Goal: Find specific page/section

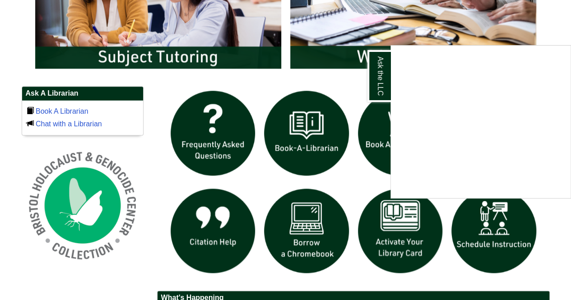
scroll to position [541, 0]
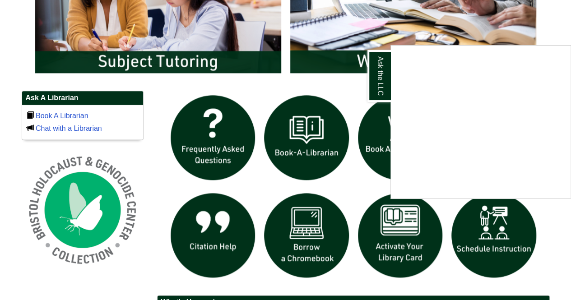
click at [390, 259] on div "Ask the LLC" at bounding box center [285, 150] width 571 height 300
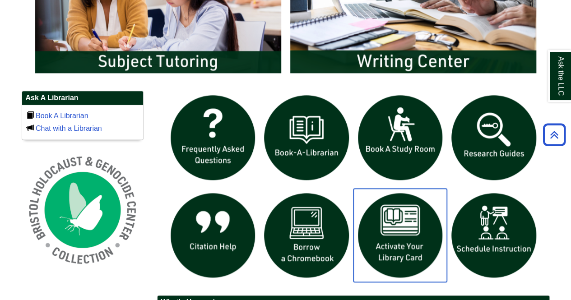
click at [400, 231] on img "slideshow" at bounding box center [400, 236] width 94 height 94
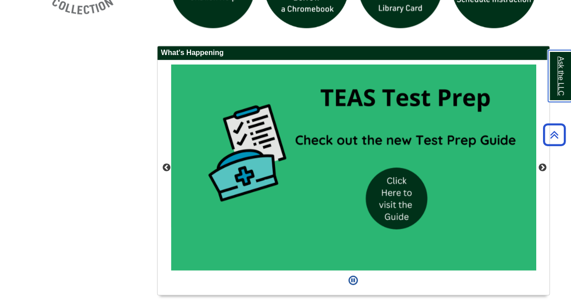
scroll to position [791, 0]
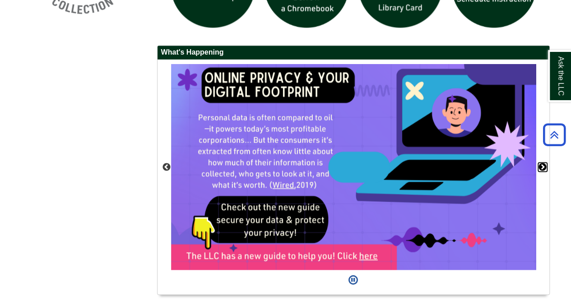
click at [541, 166] on button "Next" at bounding box center [542, 166] width 9 height 9
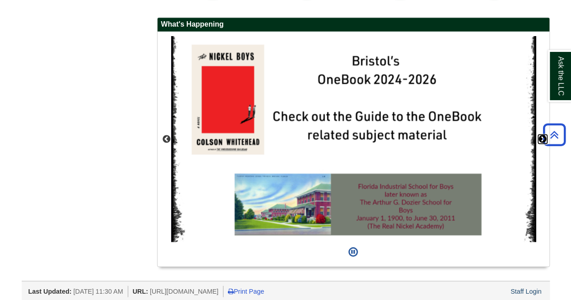
scroll to position [819, 0]
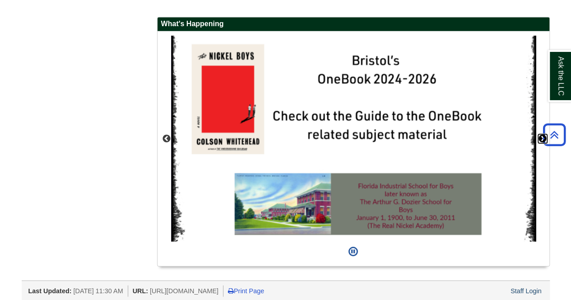
click at [542, 138] on button "Next" at bounding box center [542, 138] width 9 height 9
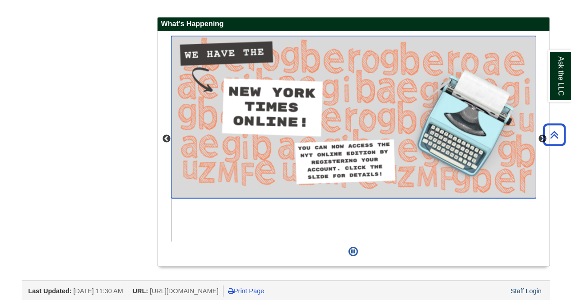
click at [400, 150] on img "slideshow" at bounding box center [353, 117] width 365 height 162
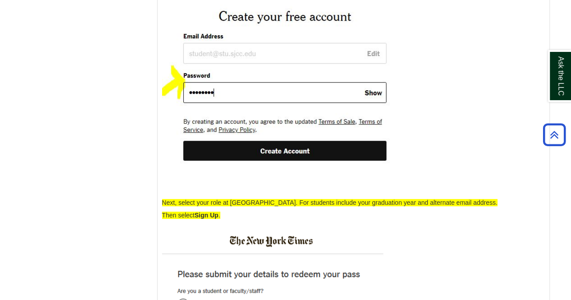
scroll to position [1977, 0]
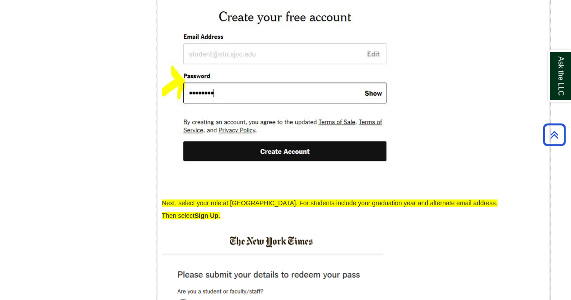
click at [246, 75] on img at bounding box center [284, 68] width 245 height 213
click at [236, 67] on img at bounding box center [284, 68] width 245 height 213
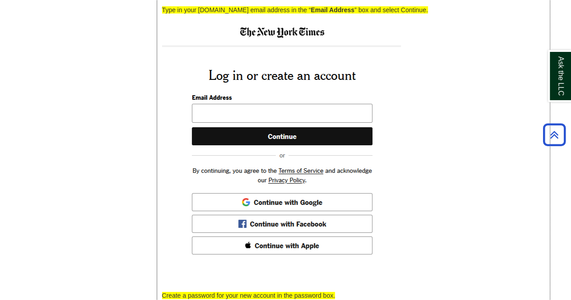
scroll to position [1634, 0]
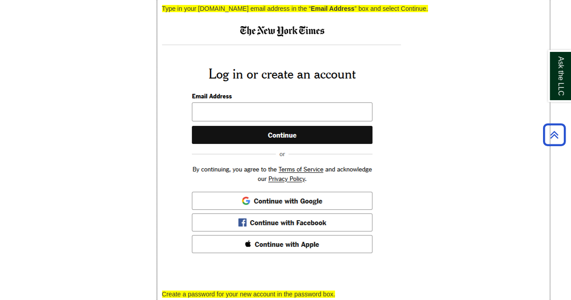
click at [227, 120] on img at bounding box center [281, 142] width 239 height 247
drag, startPoint x: 227, startPoint y: 120, endPoint x: 213, endPoint y: 118, distance: 14.7
click at [213, 118] on img at bounding box center [281, 142] width 239 height 247
click at [237, 126] on img at bounding box center [281, 142] width 239 height 247
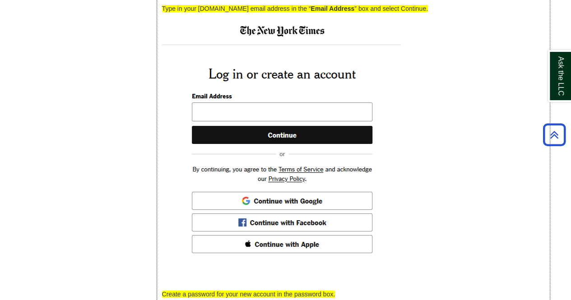
click at [237, 126] on img at bounding box center [281, 142] width 239 height 247
click at [202, 129] on img at bounding box center [281, 142] width 239 height 247
click at [204, 120] on img at bounding box center [281, 142] width 239 height 247
click at [197, 126] on img at bounding box center [281, 142] width 239 height 247
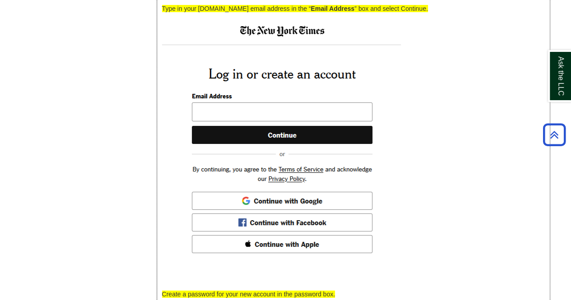
click at [200, 129] on img at bounding box center [281, 142] width 239 height 247
click at [198, 122] on img at bounding box center [281, 142] width 239 height 247
click at [209, 121] on img at bounding box center [281, 142] width 239 height 247
click at [215, 126] on img at bounding box center [281, 142] width 239 height 247
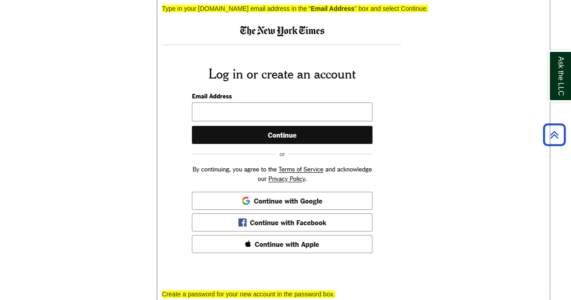
click at [215, 126] on img at bounding box center [281, 142] width 239 height 247
drag, startPoint x: 215, startPoint y: 126, endPoint x: 203, endPoint y: 121, distance: 12.7
click at [203, 121] on img at bounding box center [281, 142] width 239 height 247
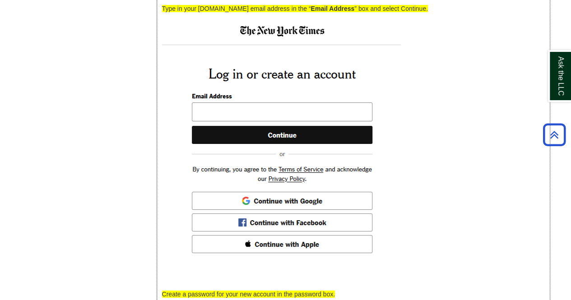
click at [216, 127] on img at bounding box center [281, 142] width 239 height 247
click at [210, 125] on img at bounding box center [281, 142] width 239 height 247
click at [213, 126] on img at bounding box center [281, 142] width 239 height 247
click at [207, 117] on img at bounding box center [281, 142] width 239 height 247
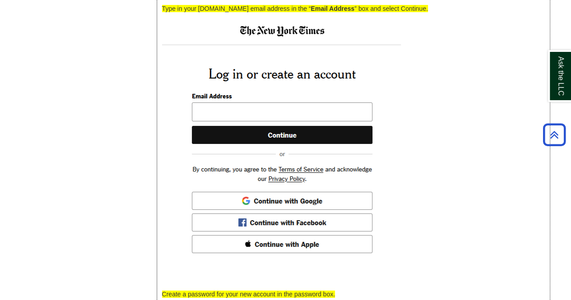
click at [207, 117] on img at bounding box center [281, 142] width 239 height 247
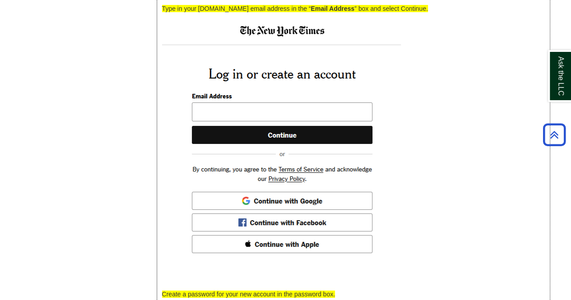
click at [207, 117] on img at bounding box center [281, 142] width 239 height 247
click at [206, 121] on img at bounding box center [281, 142] width 239 height 247
click at [199, 112] on img at bounding box center [281, 142] width 239 height 247
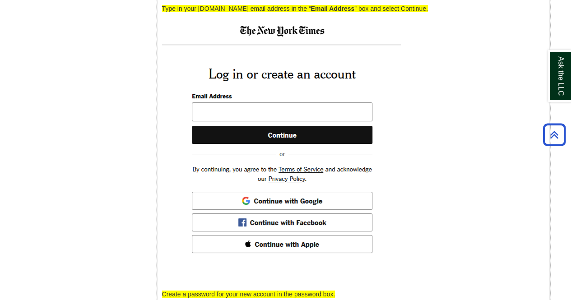
click at [210, 125] on img at bounding box center [281, 142] width 239 height 247
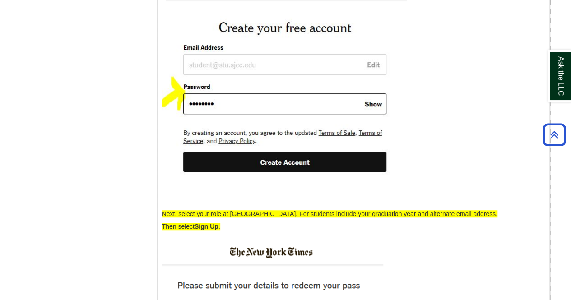
scroll to position [1978, 0]
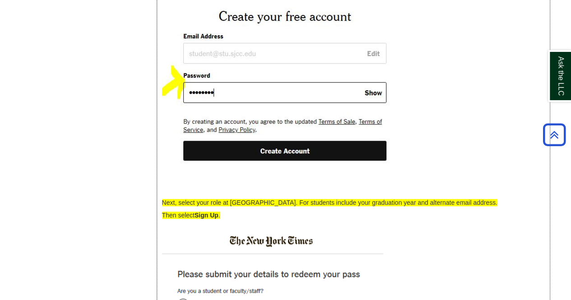
click at [232, 164] on img at bounding box center [284, 67] width 245 height 213
click at [231, 154] on img at bounding box center [284, 67] width 245 height 213
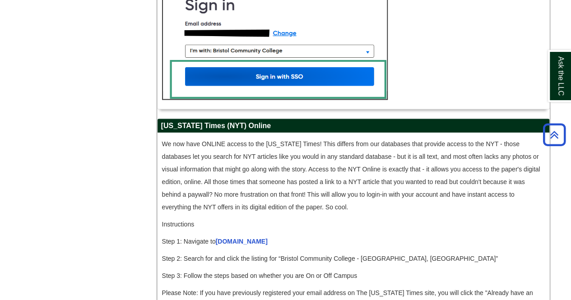
scroll to position [773, 0]
